Goal: Find specific page/section: Find specific page/section

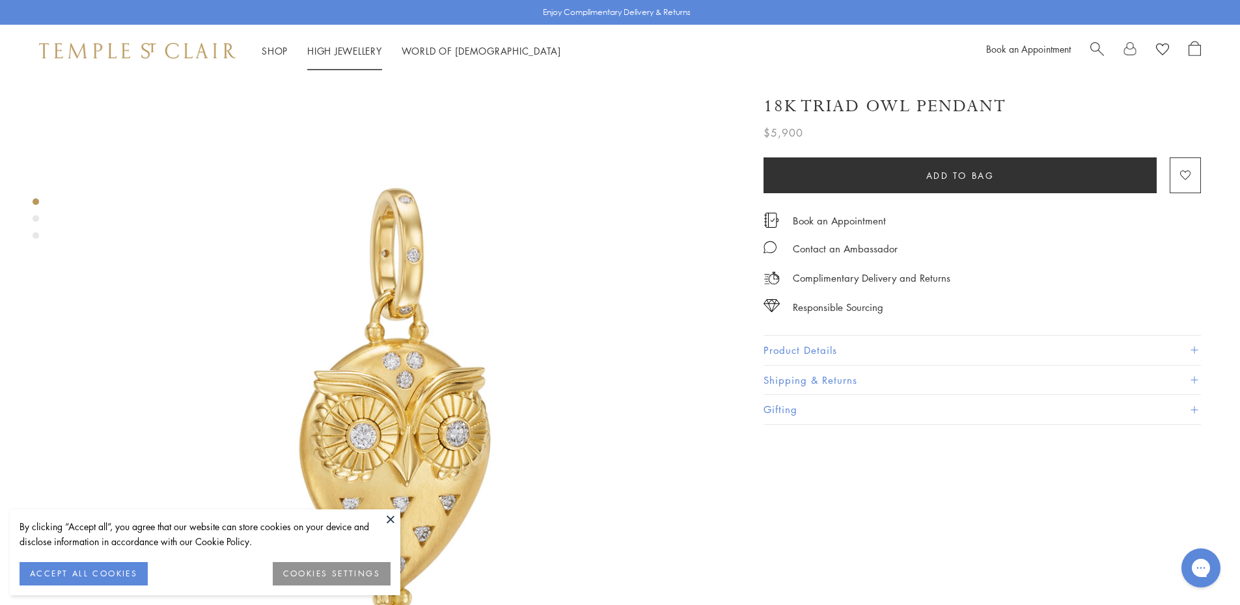
click at [353, 49] on link "High Jewellery High Jewellery" at bounding box center [344, 50] width 75 height 13
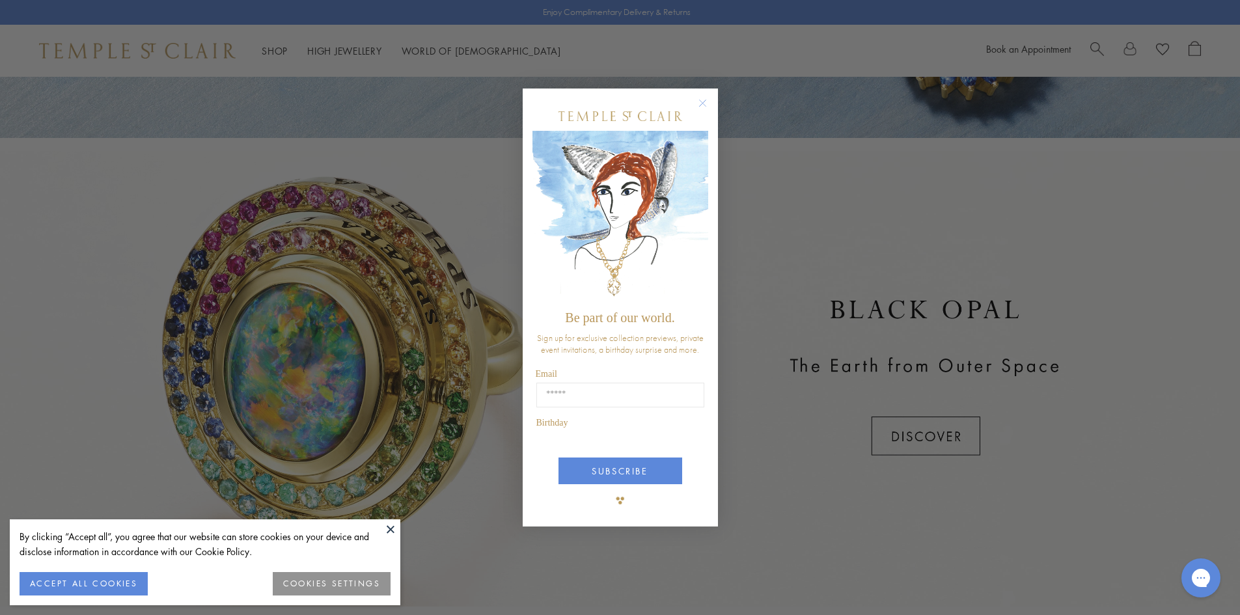
scroll to position [233, 0]
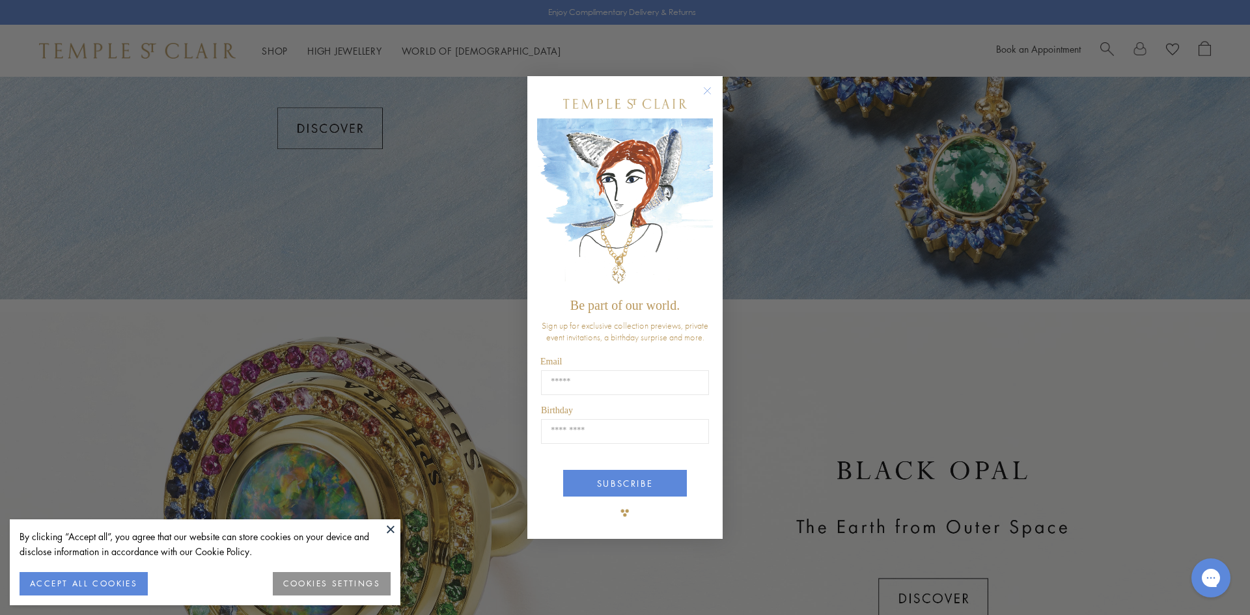
click at [435, 53] on div "Close dialog Be part of our world. Sign up for exclusive collection previews, p…" at bounding box center [625, 307] width 1250 height 615
click at [705, 85] on circle "Close dialog" at bounding box center [708, 91] width 16 height 16
